Goal: Information Seeking & Learning: Compare options

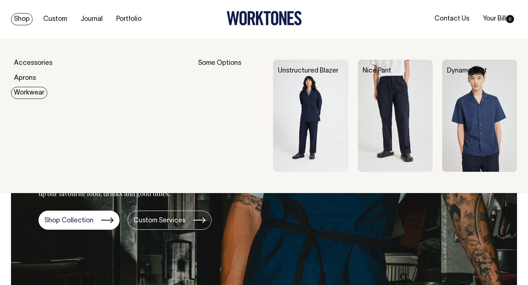
click at [22, 94] on link "Workwear" at bounding box center [29, 93] width 36 height 12
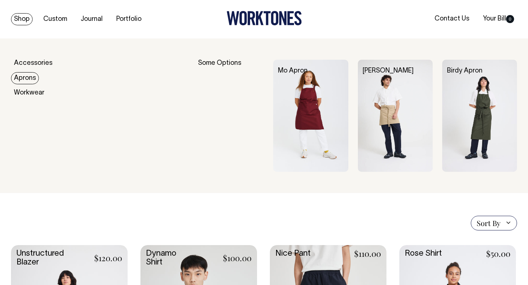
click at [325, 102] on img at bounding box center [310, 116] width 75 height 112
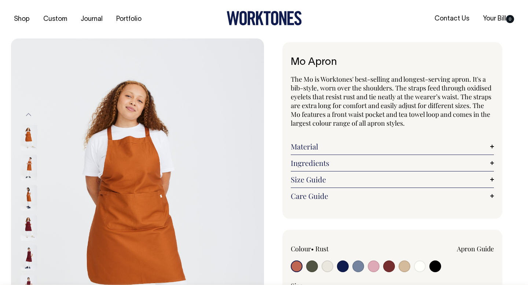
click at [404, 266] on input "radio" at bounding box center [405, 267] width 12 height 12
radio input "true"
select select "Khaki"
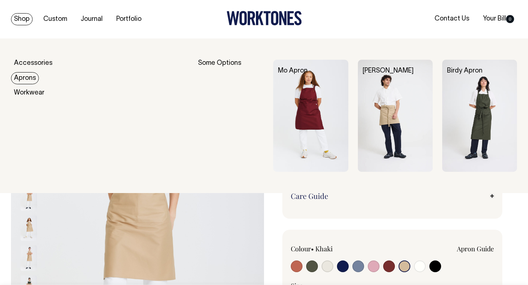
click at [378, 115] on img at bounding box center [395, 116] width 75 height 112
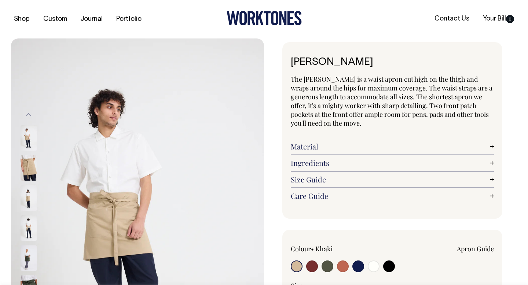
click at [298, 265] on input "radio" at bounding box center [297, 267] width 12 height 12
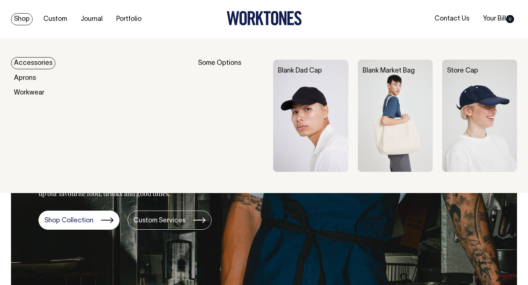
click at [304, 82] on div "Blank Dad Cap" at bounding box center [315, 71] width 84 height 23
click at [297, 109] on img at bounding box center [310, 116] width 75 height 112
